Goal: Use online tool/utility: Utilize a website feature to perform a specific function

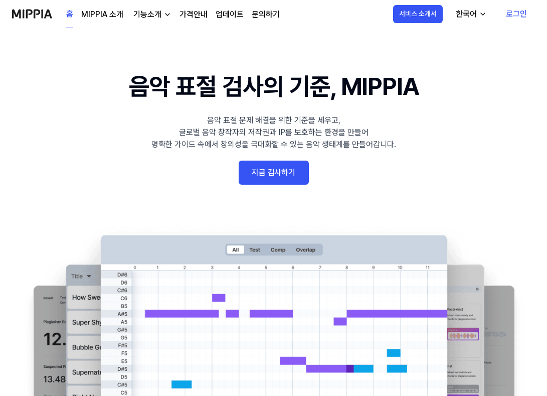
click at [284, 171] on link "지금 검사하기" at bounding box center [274, 173] width 70 height 24
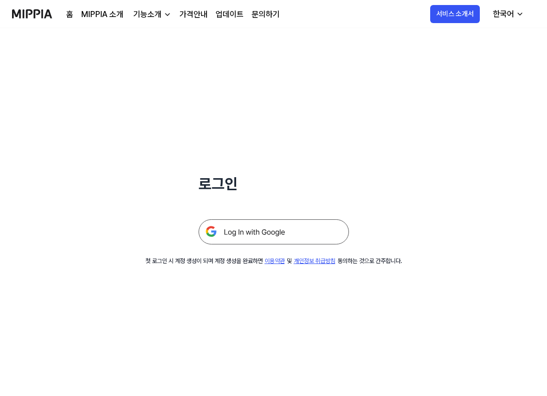
click at [302, 230] on img at bounding box center [274, 231] width 151 height 25
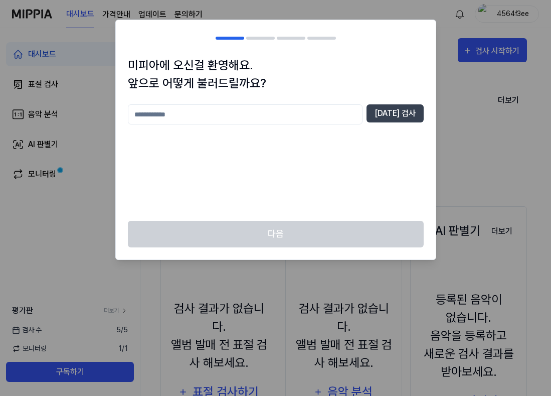
click at [344, 104] on div "미피아에 오신걸 환영해요. 앞으로 어떻게 불러드릴까요? [DATE] 검사" at bounding box center [276, 138] width 320 height 165
click at [329, 112] on input "text" at bounding box center [245, 114] width 235 height 20
click at [244, 111] on input "text" at bounding box center [245, 114] width 235 height 20
click at [319, 114] on input "text" at bounding box center [245, 114] width 235 height 20
click at [309, 116] on input "text" at bounding box center [245, 114] width 235 height 20
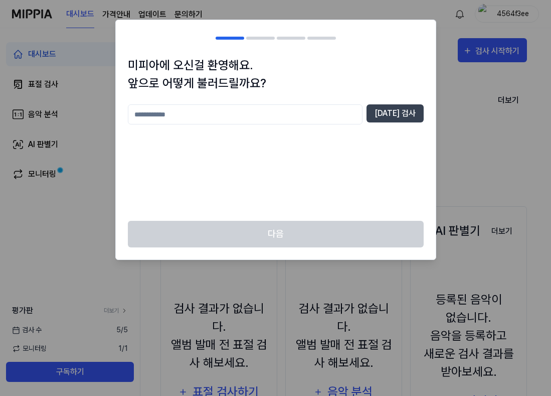
type input "*"
type input "***"
click at [396, 118] on button "[DATE] 검사" at bounding box center [395, 113] width 57 height 18
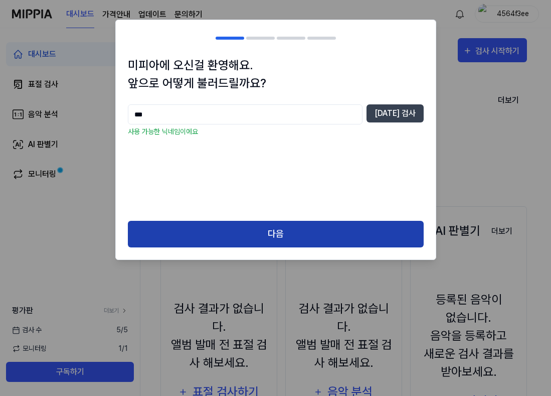
click at [245, 221] on button "다음" at bounding box center [276, 234] width 296 height 27
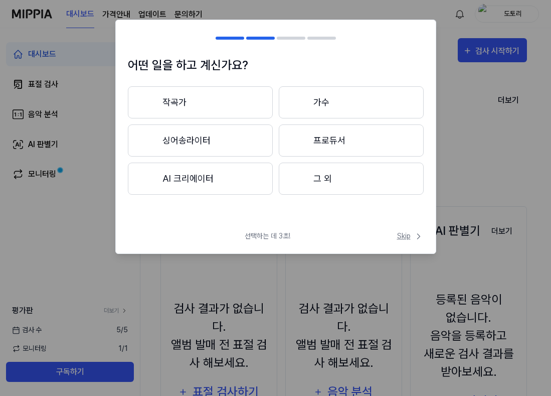
click at [411, 237] on span "Skip" at bounding box center [410, 236] width 27 height 11
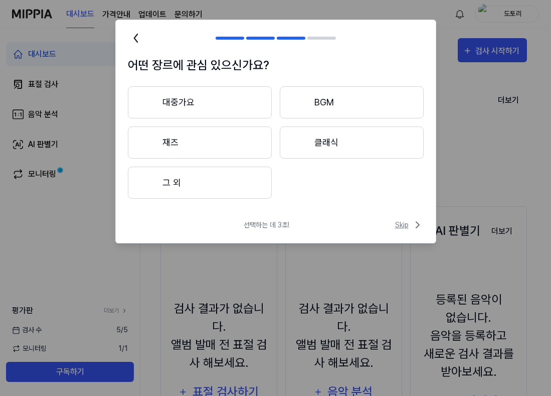
click at [402, 226] on span "Skip" at bounding box center [409, 225] width 29 height 12
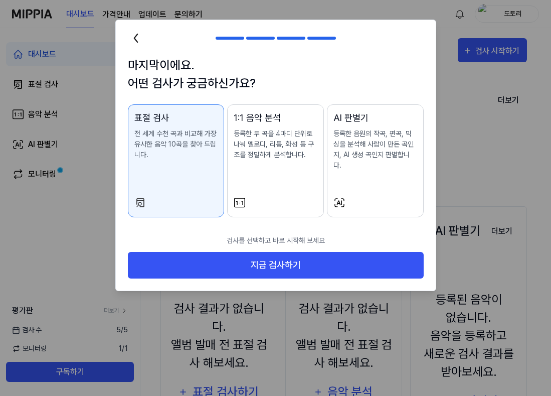
click at [367, 174] on div "AI 판별기 등록한 음원의 작곡, 편곡, 믹싱을 분석해 사람이 만든 곡인지, AI 생성 곡인지 판별합니다." at bounding box center [376, 151] width 84 height 80
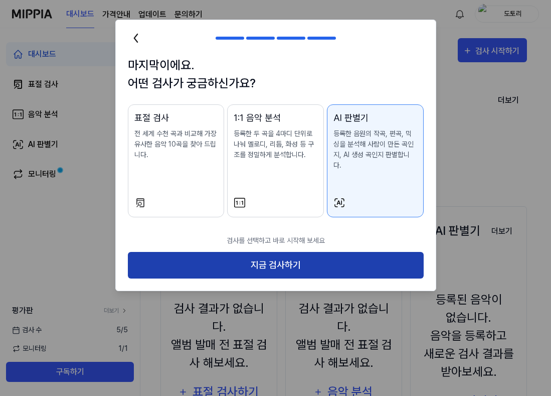
click at [338, 257] on button "지금 검사하기" at bounding box center [276, 265] width 296 height 27
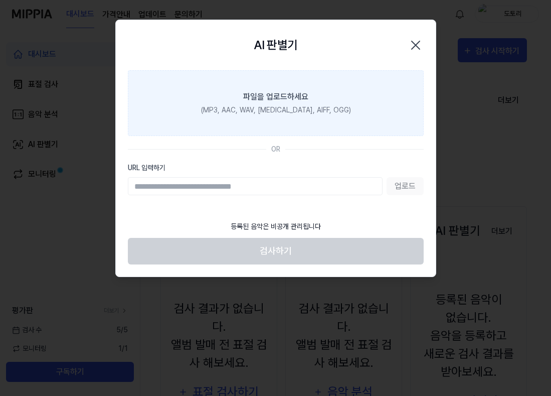
click at [275, 101] on div "파일을 업로드하세요" at bounding box center [275, 97] width 65 height 12
click at [0, 0] on input "파일을 업로드하세요 (MP3, AAC, WAV, [MEDICAL_DATA], AIFF, OGG)" at bounding box center [0, 0] width 0 height 0
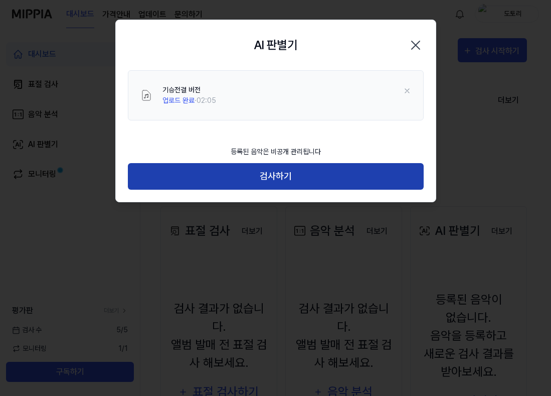
click at [296, 181] on button "검사하기" at bounding box center [276, 176] width 296 height 27
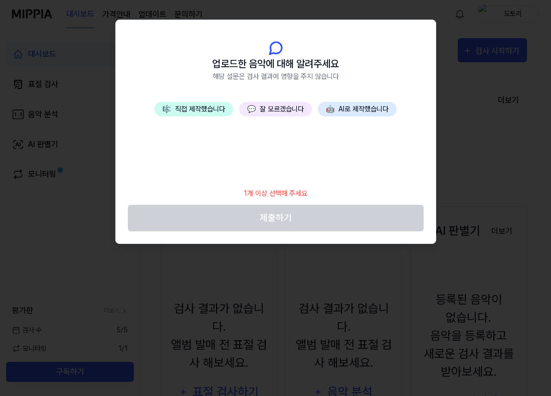
click at [272, 110] on button "💬 잘 모르겠습니다" at bounding box center [275, 109] width 73 height 15
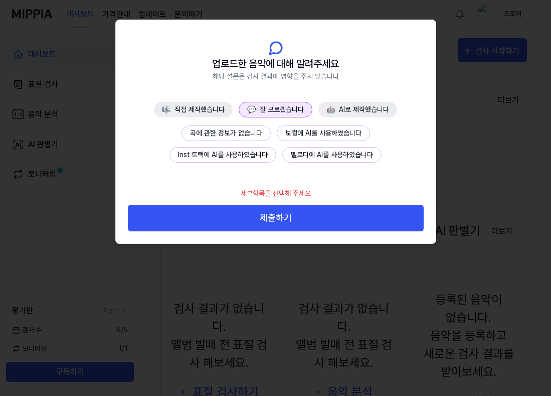
click at [257, 135] on button "곡에 관한 정보가 없습니다" at bounding box center [226, 133] width 89 height 16
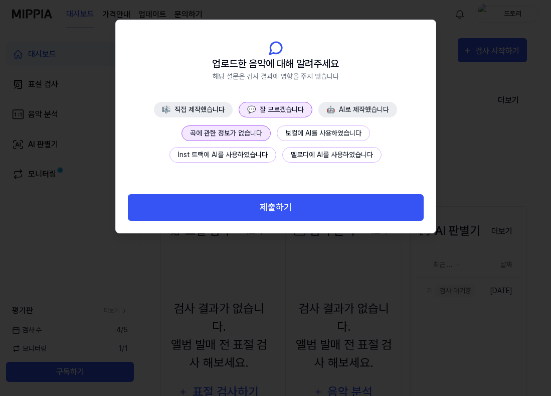
click at [209, 108] on button "🎼 직접 제작했습니다" at bounding box center [193, 110] width 79 height 16
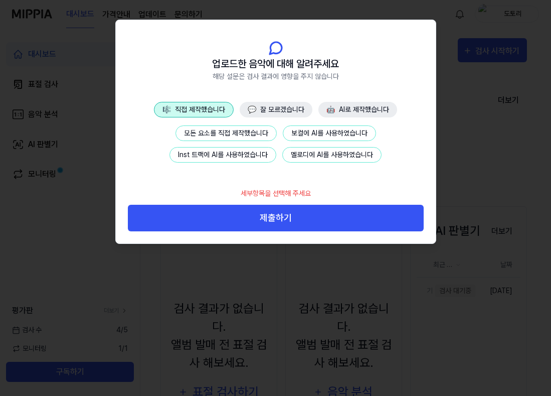
click at [255, 107] on span "💬" at bounding box center [252, 109] width 9 height 8
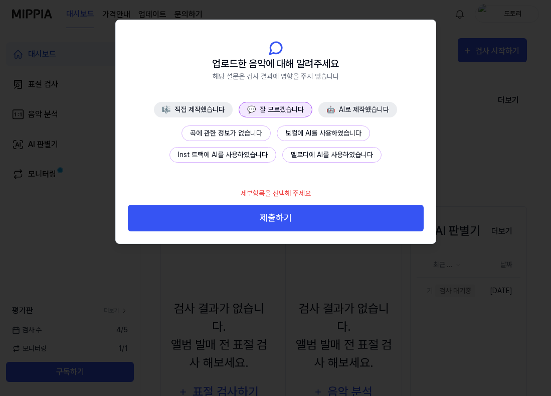
click at [243, 130] on button "곡에 관한 정보가 없습니다" at bounding box center [226, 133] width 89 height 16
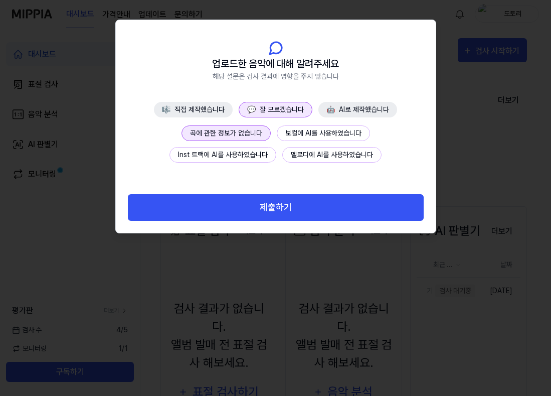
click at [304, 210] on button "제출하기" at bounding box center [276, 207] width 296 height 27
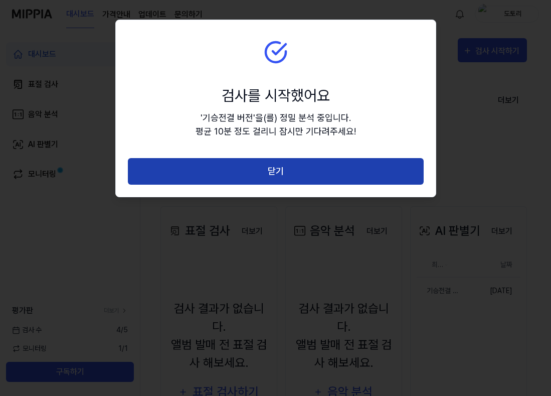
click at [275, 183] on button "닫기" at bounding box center [276, 171] width 296 height 27
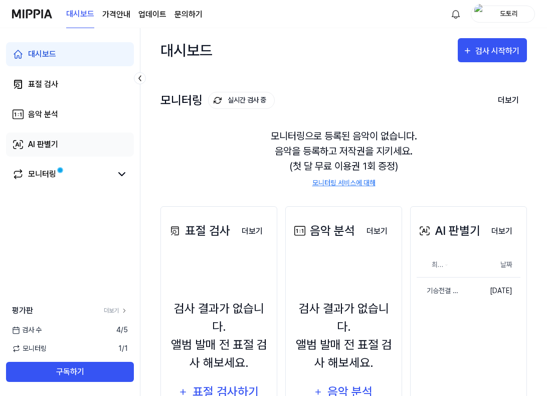
click at [59, 139] on link "AI 판별기" at bounding box center [70, 144] width 128 height 24
